Goal: Task Accomplishment & Management: Use online tool/utility

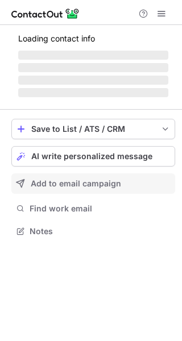
scroll to position [231, 182]
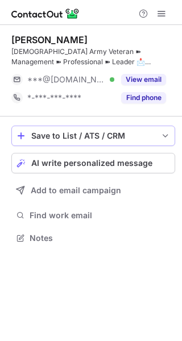
click at [39, 134] on div "Save to List / ATS / CRM" at bounding box center [93, 135] width 124 height 9
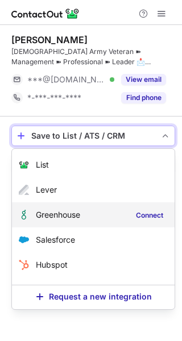
scroll to position [43, 0]
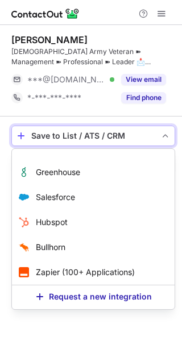
click at [162, 137] on span "save-profile-one-click" at bounding box center [165, 135] width 9 height 9
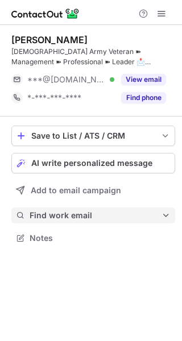
scroll to position [231, 182]
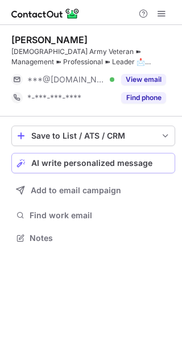
click at [56, 168] on span "AI write personalized message" at bounding box center [91, 163] width 121 height 9
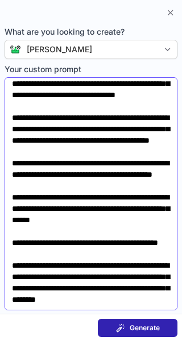
scroll to position [289, 0]
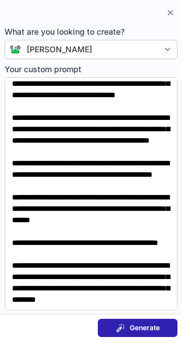
click at [119, 324] on span at bounding box center [120, 328] width 9 height 9
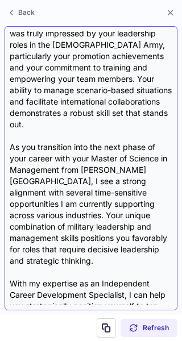
scroll to position [0, 0]
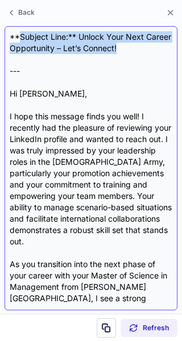
drag, startPoint x: 19, startPoint y: 34, endPoint x: 167, endPoint y: 46, distance: 148.5
click at [167, 46] on div "**Subject Line:** Unlock Your Next Career Opportunity – Let’s Connect! --- Hi K…" at bounding box center [91, 168] width 163 height 274
copy div "Subject Line:** Unlock Your Next Career Opportunity – Let’s Connect!"
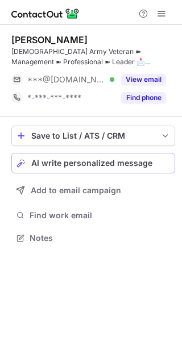
scroll to position [231, 182]
click at [49, 162] on span "AI write personalized message" at bounding box center [91, 163] width 121 height 9
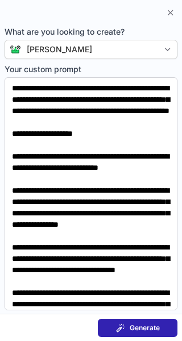
click at [125, 326] on span at bounding box center [120, 328] width 9 height 9
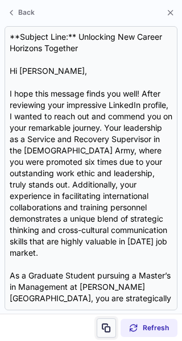
click at [104, 327] on span at bounding box center [106, 328] width 9 height 9
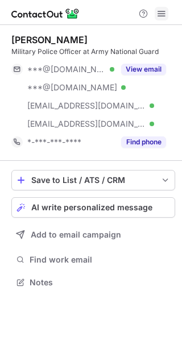
scroll to position [275, 182]
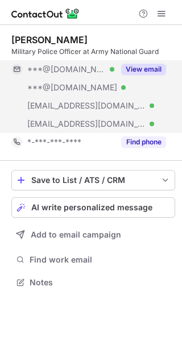
click at [150, 67] on button "View email" at bounding box center [143, 69] width 45 height 11
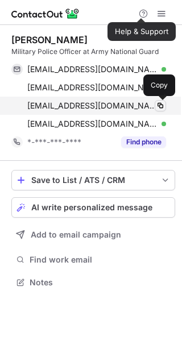
click at [160, 103] on span at bounding box center [160, 105] width 9 height 9
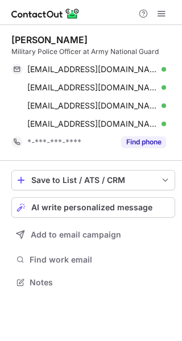
scroll to position [275, 182]
click at [32, 208] on span "AI write personalized message" at bounding box center [91, 207] width 121 height 9
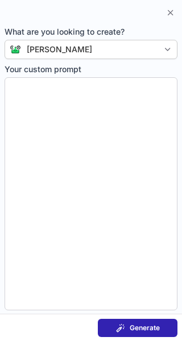
type textarea "**********"
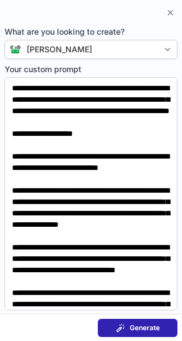
click at [116, 324] on span at bounding box center [120, 328] width 9 height 9
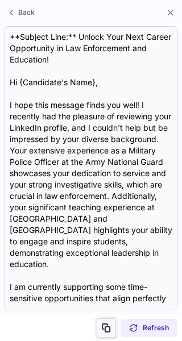
click at [106, 327] on span at bounding box center [106, 328] width 9 height 9
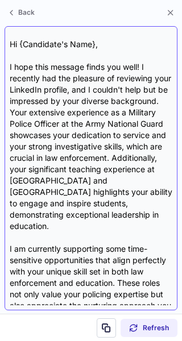
scroll to position [44, 0]
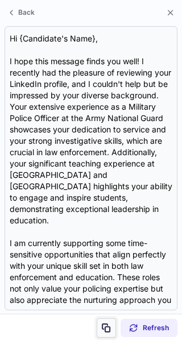
click at [106, 327] on span at bounding box center [106, 328] width 9 height 9
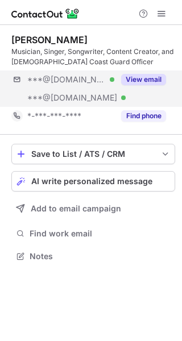
scroll to position [249, 182]
click at [141, 76] on button "View email" at bounding box center [143, 79] width 45 height 11
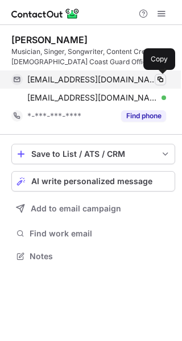
click at [162, 79] on span at bounding box center [160, 79] width 9 height 9
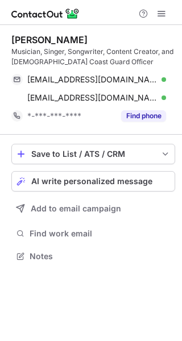
scroll to position [249, 182]
click at [71, 179] on span "AI write personalized message" at bounding box center [91, 181] width 121 height 9
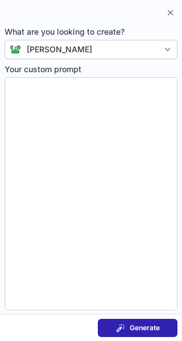
type textarea "**********"
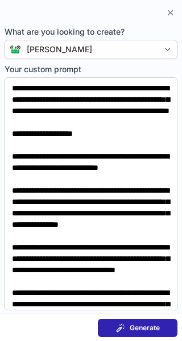
click at [132, 328] on span "Generate" at bounding box center [145, 328] width 30 height 9
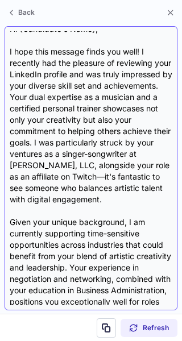
scroll to position [0, 0]
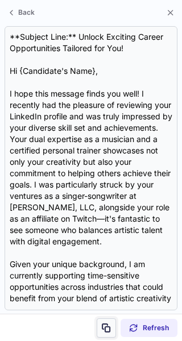
click at [108, 334] on button at bounding box center [106, 328] width 19 height 19
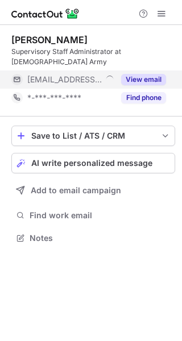
scroll to position [220, 182]
click at [137, 74] on button "View email" at bounding box center [143, 79] width 45 height 11
